Goal: Information Seeking & Learning: Learn about a topic

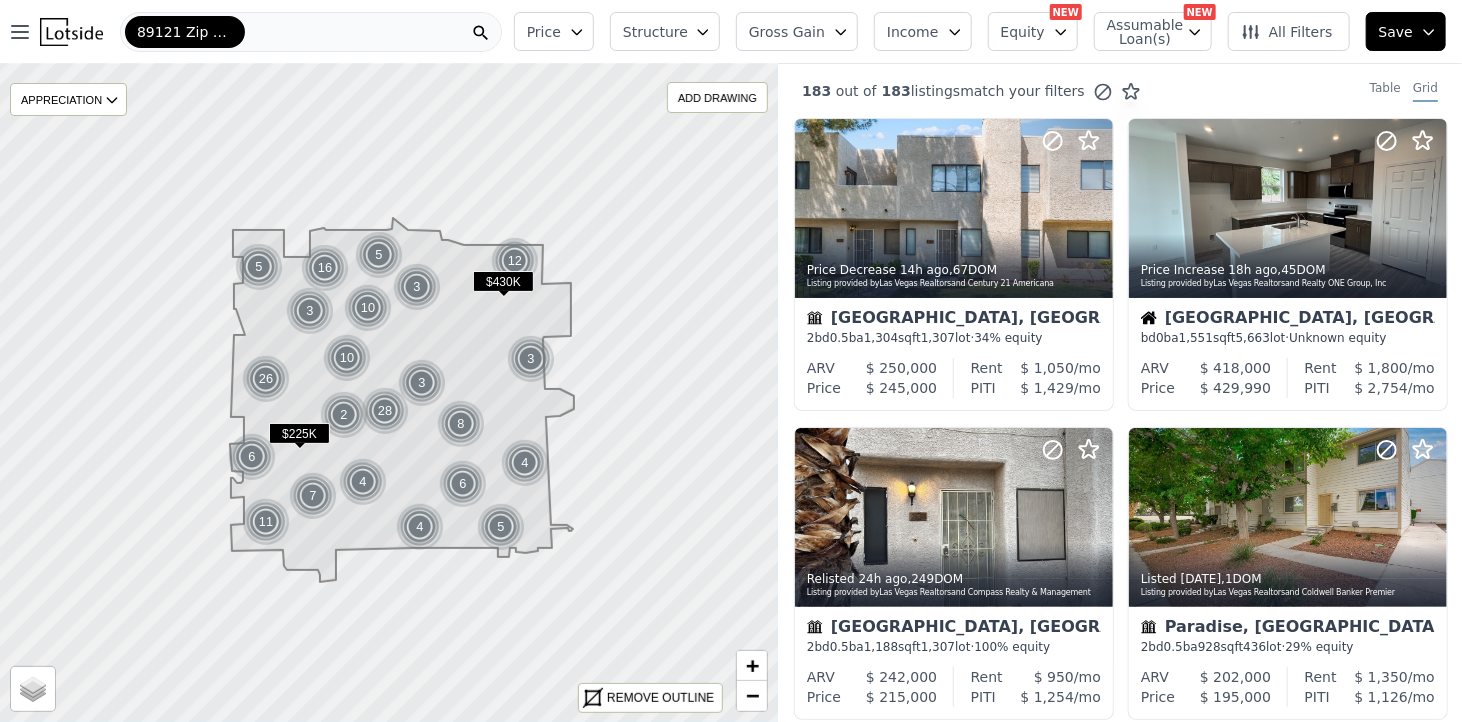
click at [247, 33] on div "89121 Zip Code" at bounding box center [311, 32] width 382 height 40
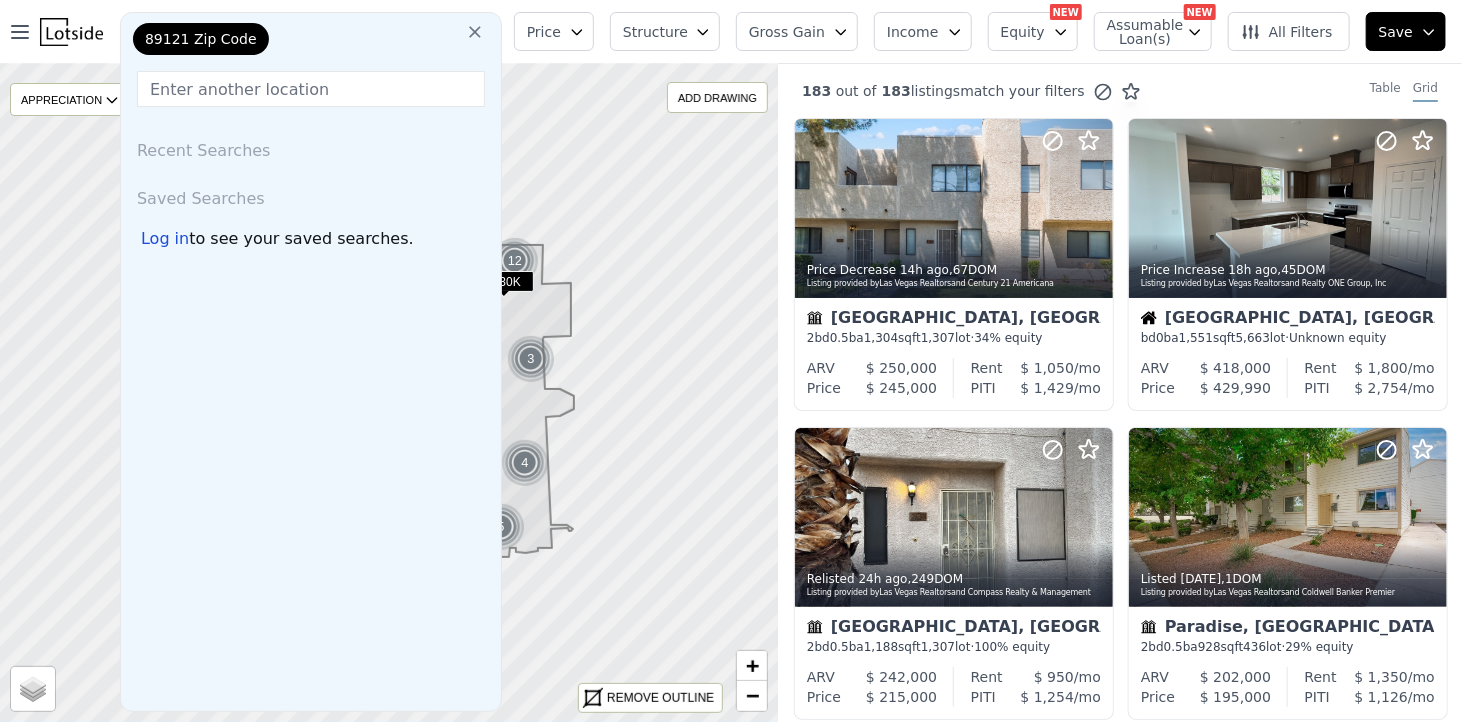
click at [481, 37] on icon at bounding box center [475, 32] width 12 height 12
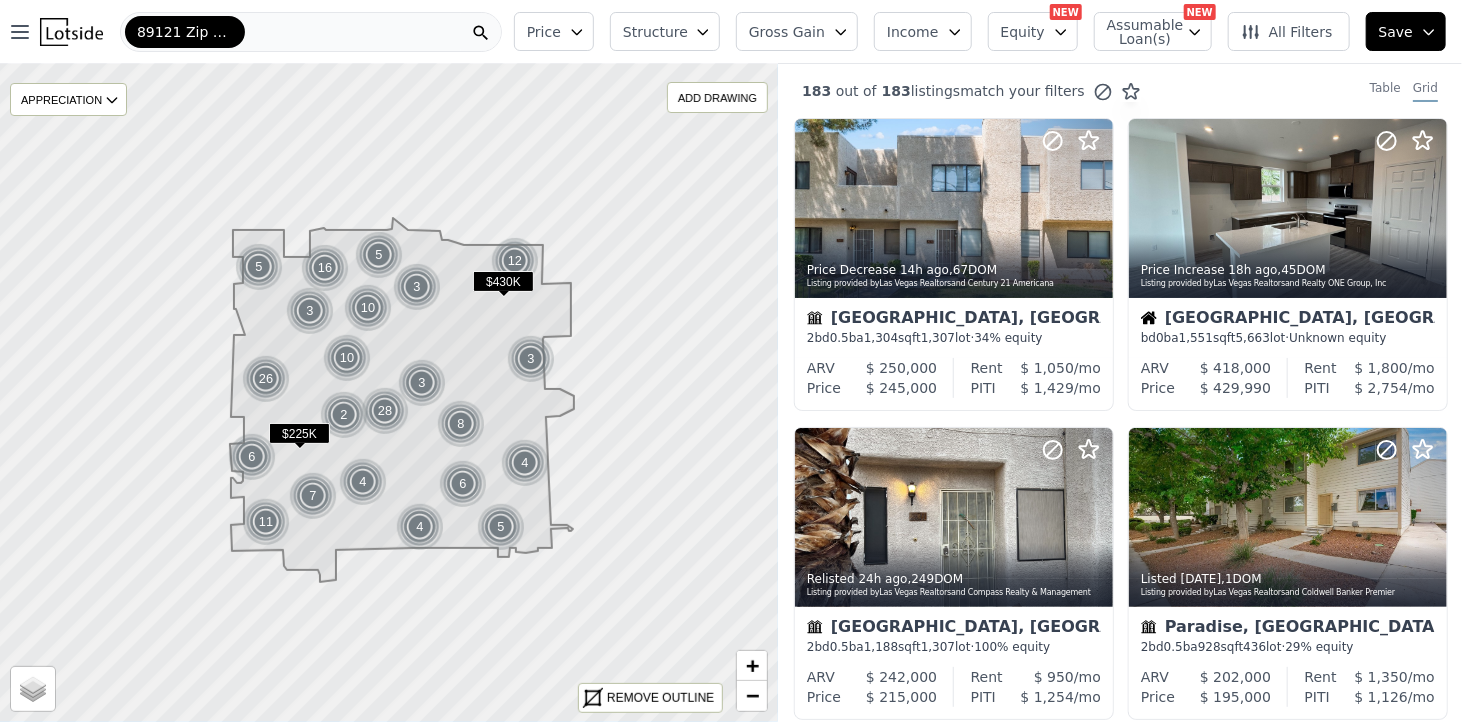
click at [265, 24] on div "89121 Zip Code" at bounding box center [311, 32] width 382 height 40
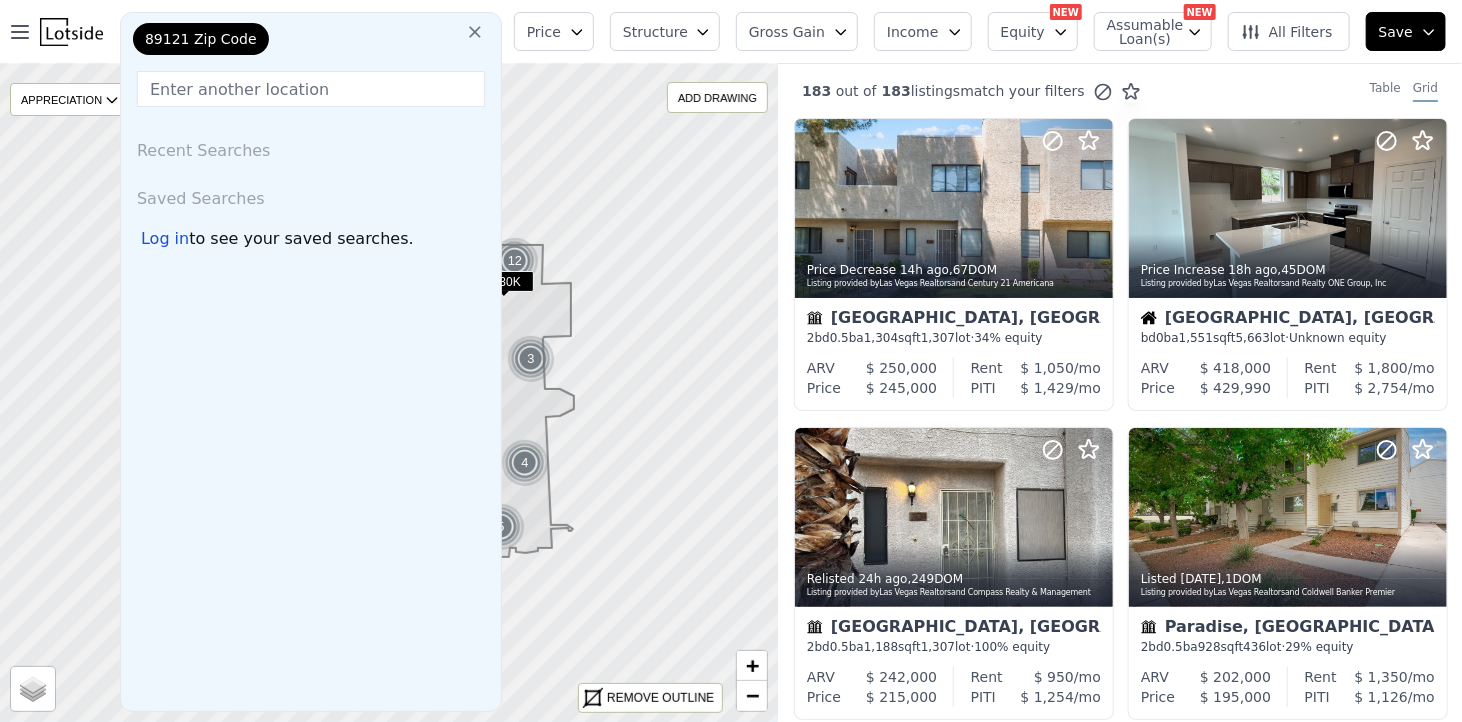
click at [481, 29] on icon at bounding box center [475, 32] width 12 height 12
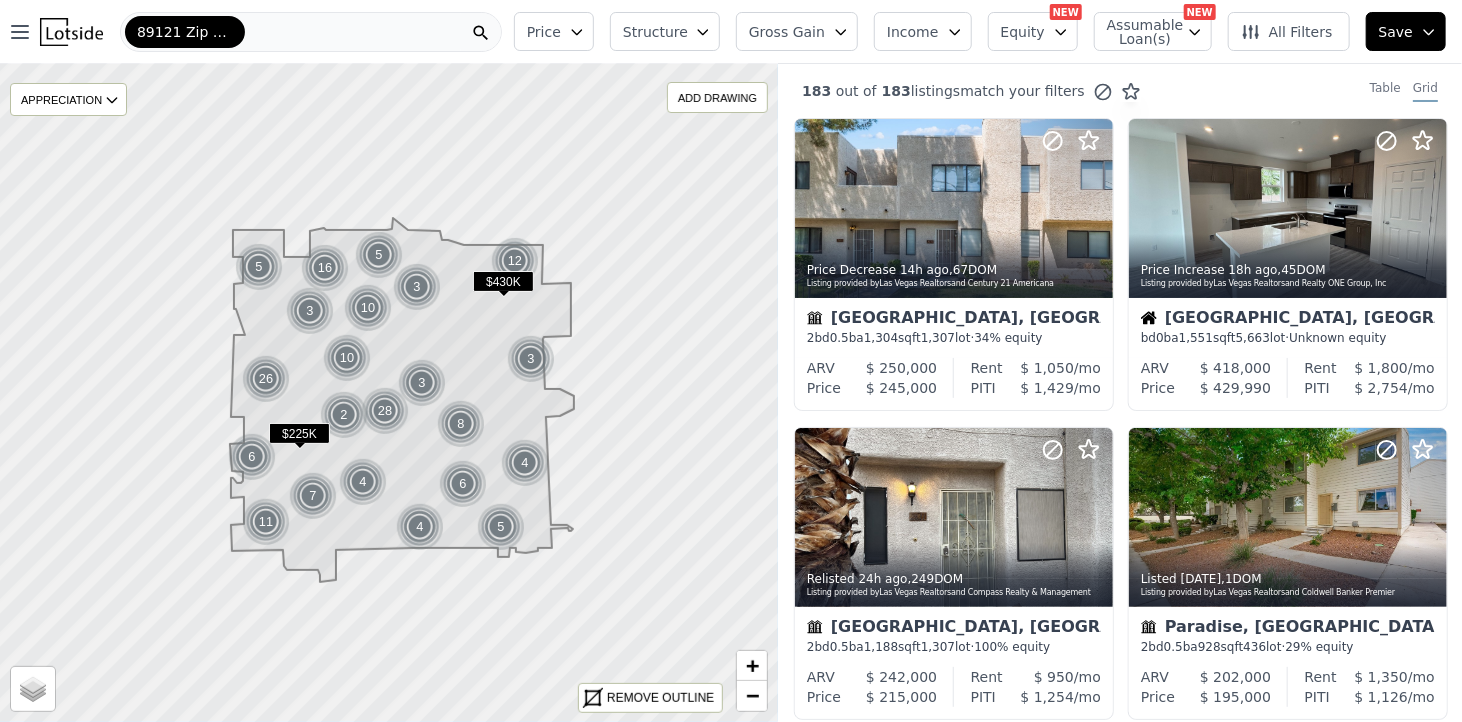
click at [308, 19] on div "89121 Zip Code" at bounding box center [311, 32] width 382 height 40
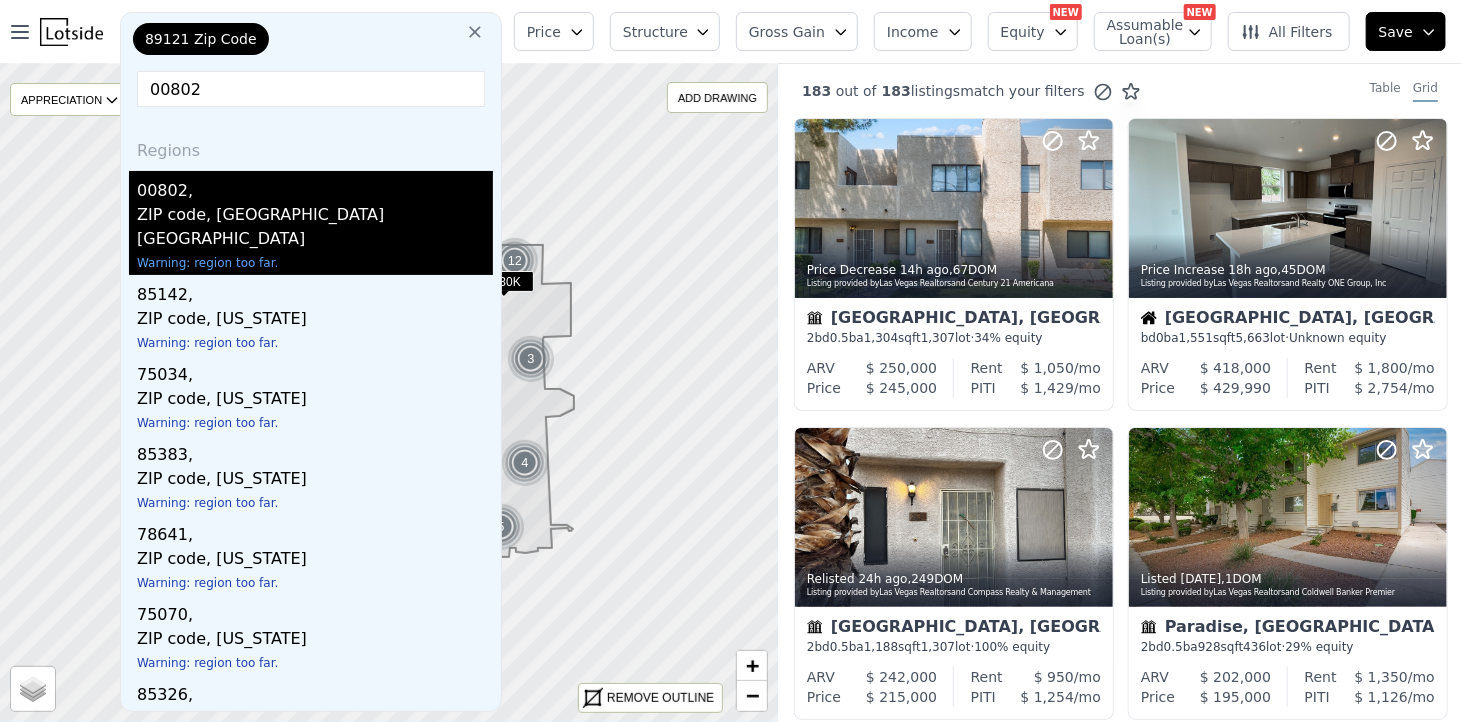
type input "00802"
click at [306, 203] on div "ZIP code, [GEOGRAPHIC_DATA] [GEOGRAPHIC_DATA]" at bounding box center [315, 229] width 356 height 52
